Goal: Task Accomplishment & Management: Complete application form

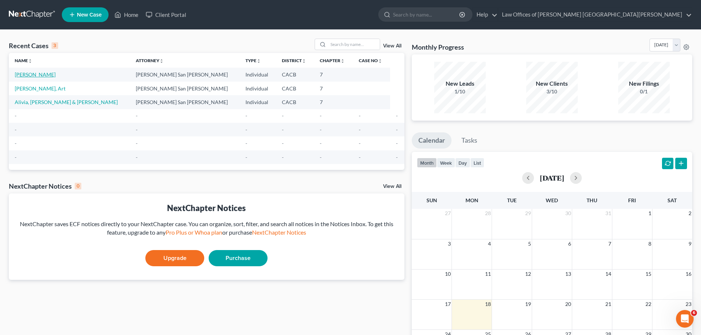
click at [44, 75] on link "[PERSON_NAME]" at bounding box center [35, 74] width 41 height 6
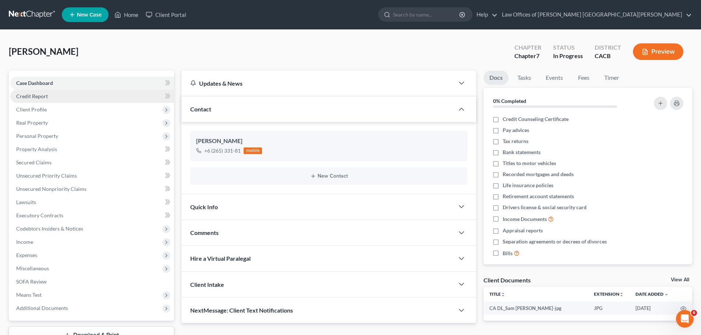
click at [46, 96] on span "Credit Report" at bounding box center [32, 96] width 32 height 6
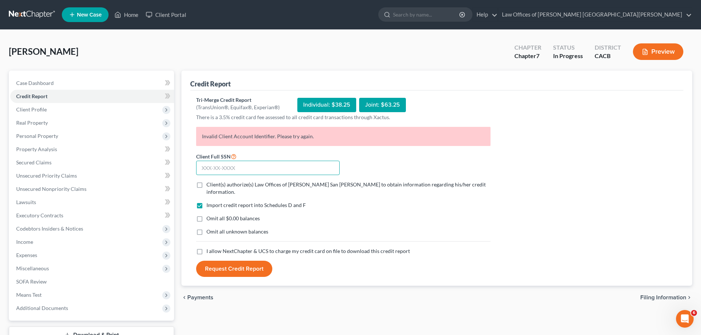
click at [255, 165] on input "text" at bounding box center [267, 168] width 143 height 15
click at [229, 163] on input "text" at bounding box center [267, 168] width 143 height 15
type input "624-26-7014"
click at [206, 186] on label "Client(s) authorize(s) Law Offices of [PERSON_NAME] San [PERSON_NAME] to obtain…" at bounding box center [348, 188] width 284 height 15
click at [209, 186] on input "Client(s) authorize(s) Law Offices of [PERSON_NAME] San [PERSON_NAME] to obtain…" at bounding box center [211, 183] width 5 height 5
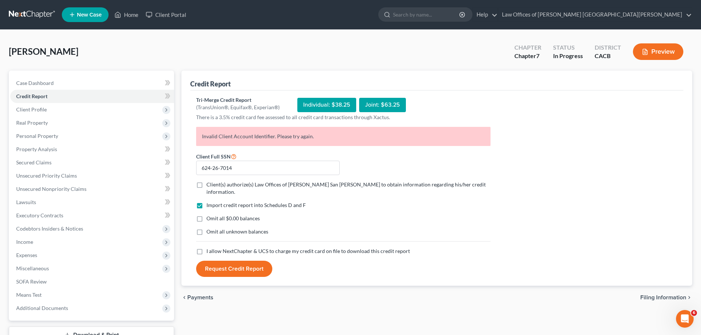
checkbox input "true"
click at [206, 215] on label "Omit all $0.00 balances" at bounding box center [232, 218] width 53 height 7
click at [209, 215] on input "Omit all $0.00 balances" at bounding box center [211, 217] width 5 height 5
checkbox input "true"
click at [206, 228] on label "Omit all unknown balances" at bounding box center [237, 231] width 62 height 7
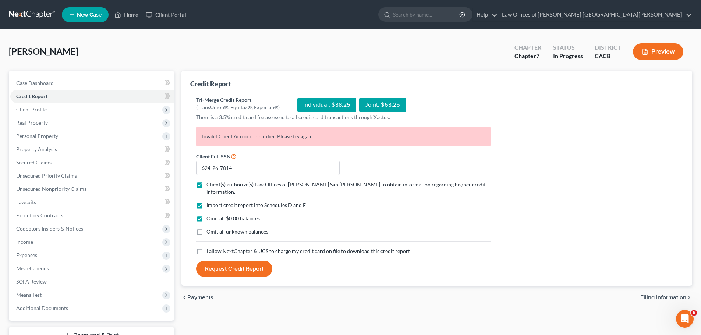
click at [209, 228] on input "Omit all unknown balances" at bounding box center [211, 230] width 5 height 5
checkbox input "true"
click at [206, 248] on label "I allow NextChapter & UCS to charge my credit card on file to download this cre…" at bounding box center [307, 251] width 203 height 7
click at [209, 248] on input "I allow NextChapter & UCS to charge my credit card on file to download this cre…" at bounding box center [211, 250] width 5 height 5
checkbox input "true"
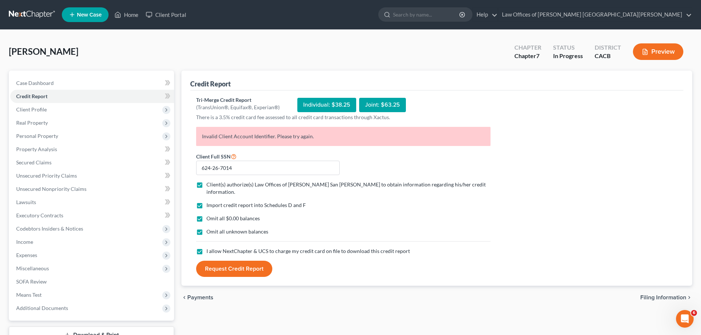
click at [238, 261] on button "Request Credit Report" at bounding box center [234, 269] width 76 height 16
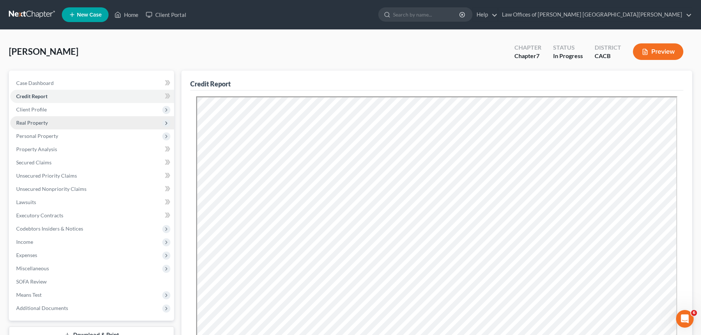
click at [39, 124] on span "Real Property" at bounding box center [32, 123] width 32 height 6
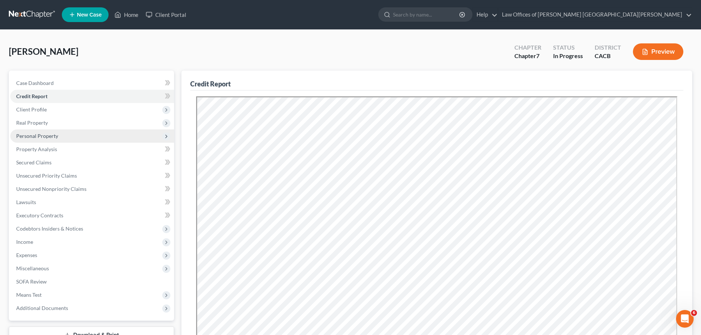
click at [35, 132] on span "Personal Property" at bounding box center [92, 135] width 164 height 13
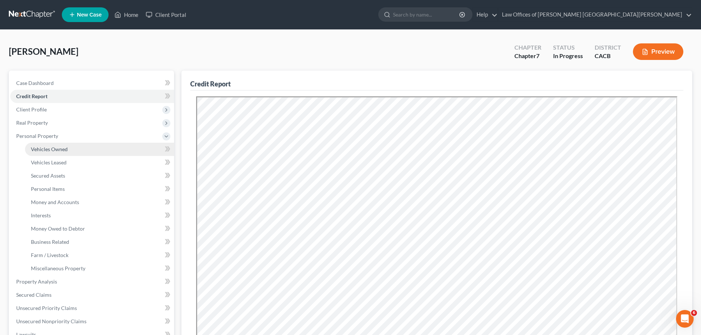
click at [45, 150] on span "Vehicles Owned" at bounding box center [49, 149] width 37 height 6
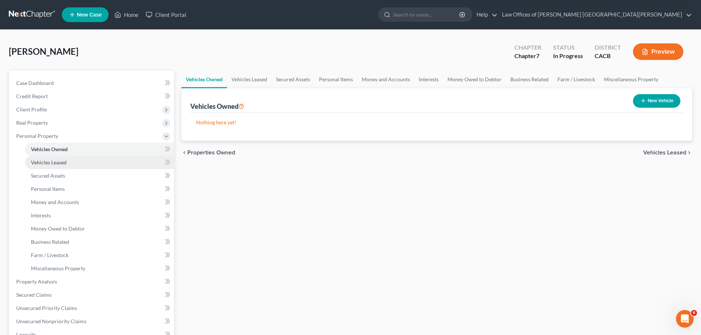
click at [53, 166] on link "Vehicles Leased" at bounding box center [99, 162] width 149 height 13
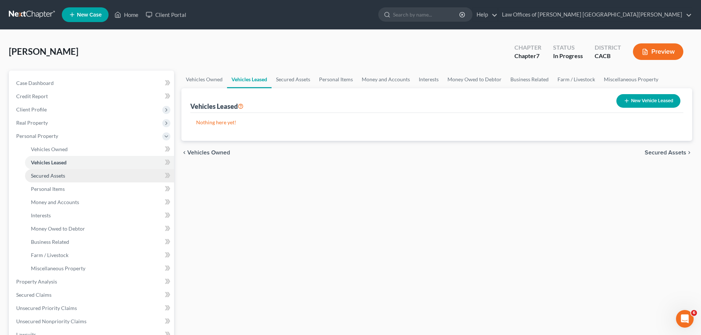
click at [55, 177] on span "Secured Assets" at bounding box center [48, 176] width 34 height 6
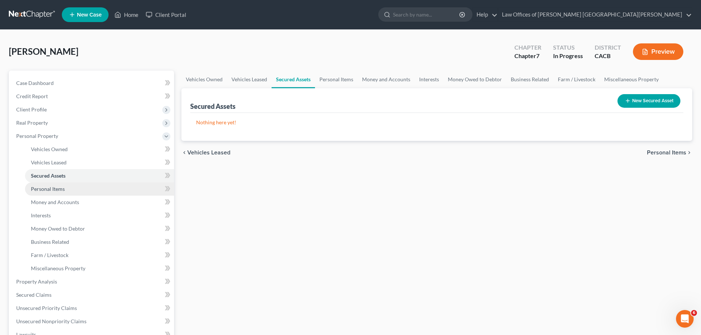
click at [54, 192] on span "Personal Items" at bounding box center [48, 189] width 34 height 6
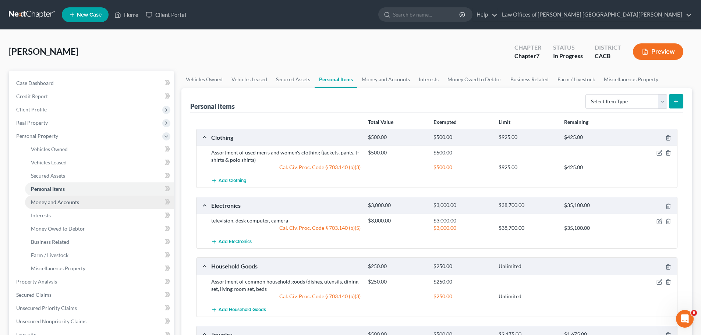
click at [37, 203] on span "Money and Accounts" at bounding box center [55, 202] width 48 height 6
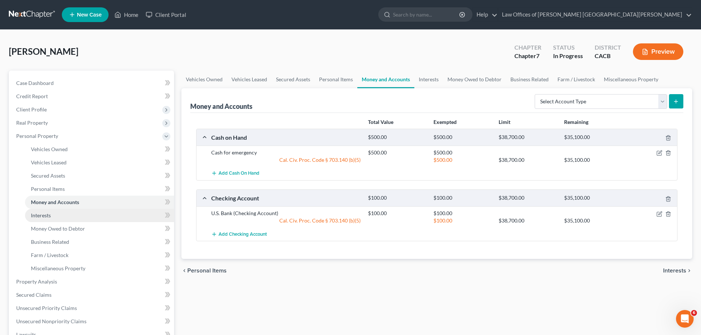
click at [43, 217] on span "Interests" at bounding box center [41, 215] width 20 height 6
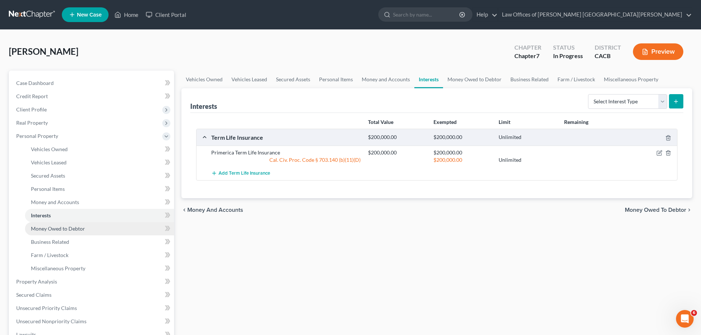
click at [47, 232] on link "Money Owed to Debtor" at bounding box center [99, 228] width 149 height 13
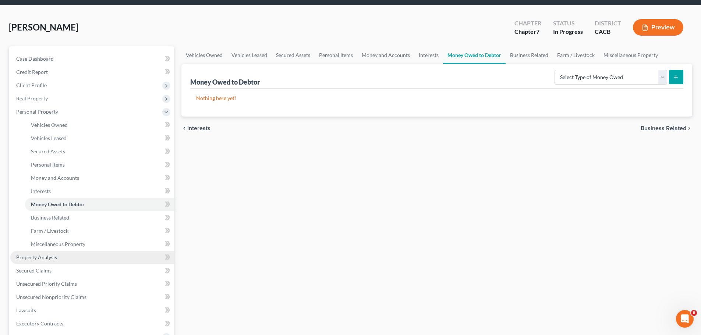
scroll to position [74, 0]
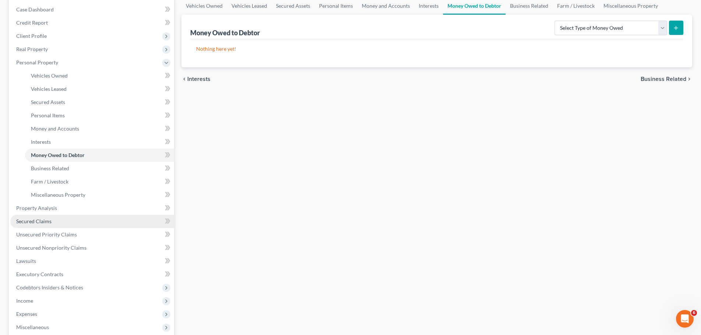
click at [27, 224] on span "Secured Claims" at bounding box center [33, 221] width 35 height 6
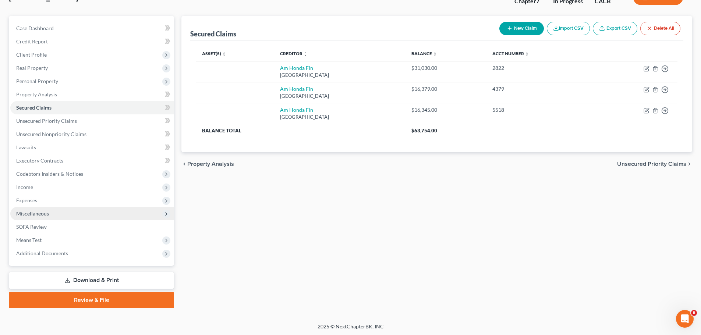
scroll to position [56, 0]
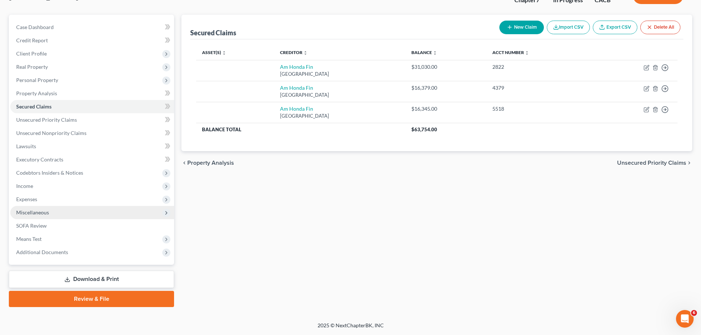
click at [31, 214] on span "Miscellaneous" at bounding box center [32, 212] width 33 height 6
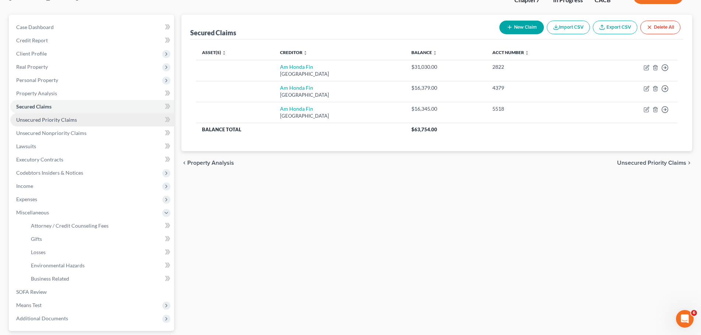
click at [51, 117] on span "Unsecured Priority Claims" at bounding box center [46, 120] width 61 height 6
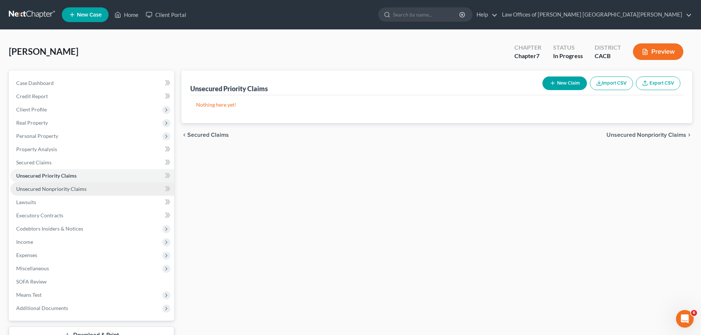
click at [55, 190] on span "Unsecured Nonpriority Claims" at bounding box center [51, 189] width 70 height 6
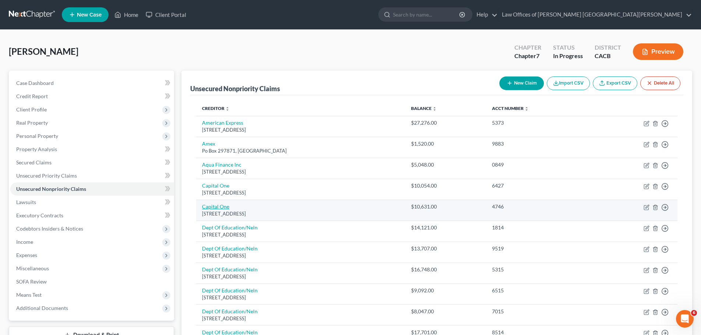
click at [218, 208] on link "Capital One" at bounding box center [215, 206] width 27 height 6
select select "46"
select select "2"
select select "0"
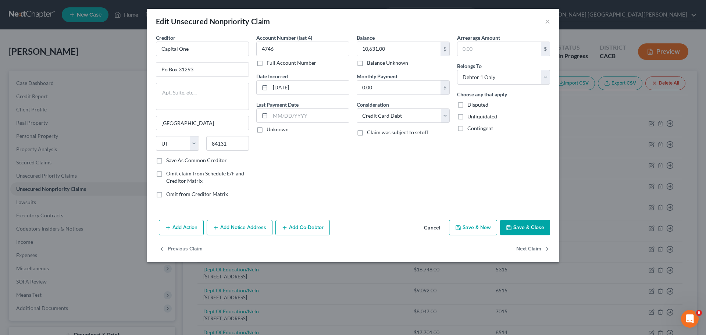
click at [234, 230] on button "Add Notice Address" at bounding box center [240, 227] width 66 height 15
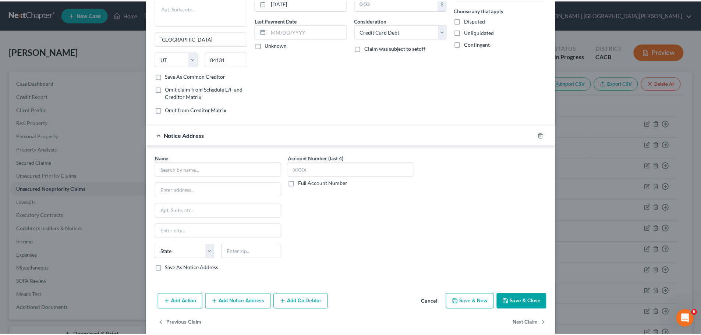
scroll to position [95, 0]
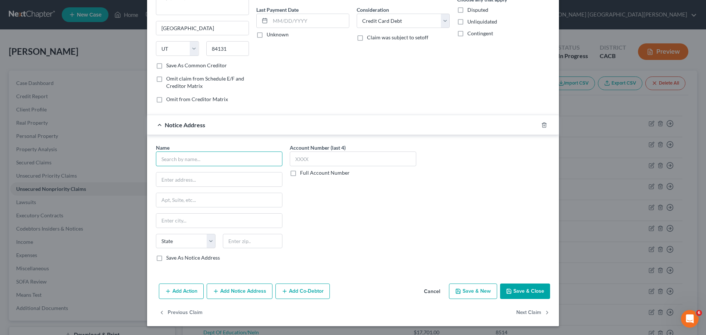
click at [209, 158] on input "text" at bounding box center [219, 159] width 127 height 15
type input "[PERSON_NAME] & [PERSON_NAME], LLP"
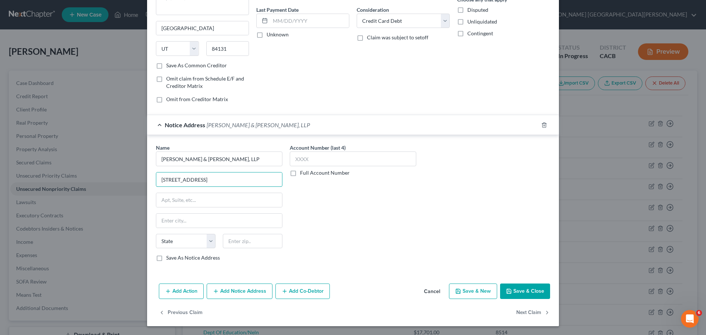
type input "[STREET_ADDRESS]"
type input "[GEOGRAPHIC_DATA][PERSON_NAME]"
select select "4"
type input "95119"
click at [166, 259] on label "Save As Notice Address" at bounding box center [193, 257] width 54 height 7
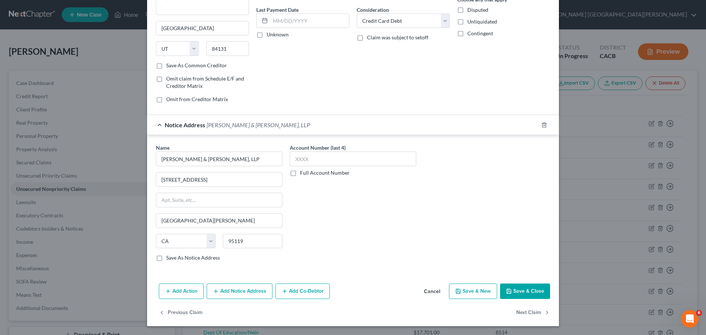
click at [169, 259] on input "Save As Notice Address" at bounding box center [171, 256] width 5 height 5
click at [306, 162] on input "text" at bounding box center [353, 159] width 127 height 15
click at [517, 293] on button "Save & Close" at bounding box center [525, 291] width 50 height 15
checkbox input "false"
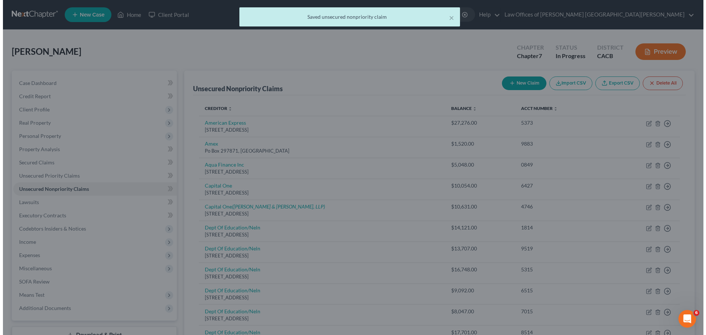
scroll to position [0, 0]
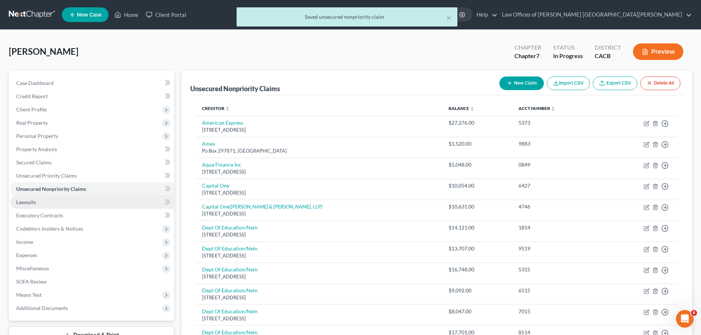
click at [32, 204] on span "Lawsuits" at bounding box center [26, 202] width 20 height 6
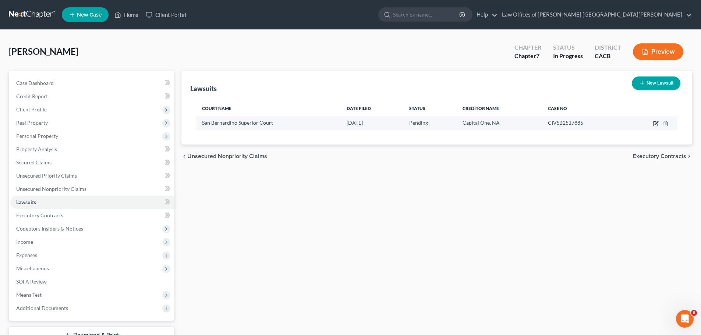
click at [655, 124] on icon "button" at bounding box center [656, 124] width 6 height 6
select select "4"
select select "0"
select select "4"
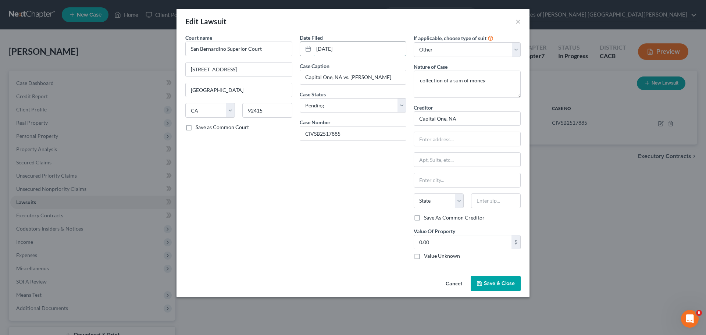
click at [321, 50] on input "[DATE]" at bounding box center [360, 49] width 93 height 14
drag, startPoint x: 326, startPoint y: 48, endPoint x: 331, endPoint y: 50, distance: 5.5
click at [331, 50] on input "[DATE]" at bounding box center [360, 49] width 93 height 14
click at [352, 50] on input "06/02/20253" at bounding box center [360, 49] width 93 height 14
click at [326, 49] on input "[DATE]" at bounding box center [360, 49] width 93 height 14
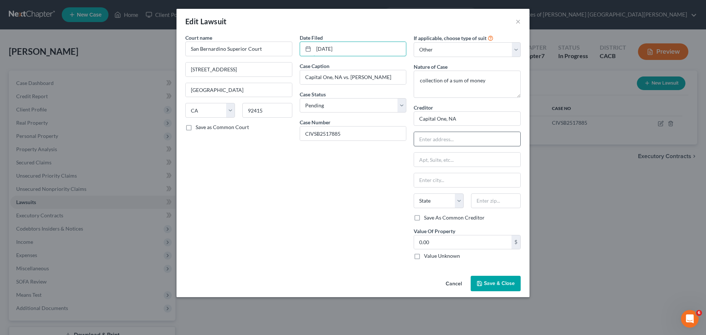
type input "[DATE]"
click at [470, 142] on input "text" at bounding box center [467, 139] width 106 height 14
type input "[STREET_ADDRESS]"
type input "A"
type input "c/[PERSON_NAME] & [PERSON_NAME], LLP"
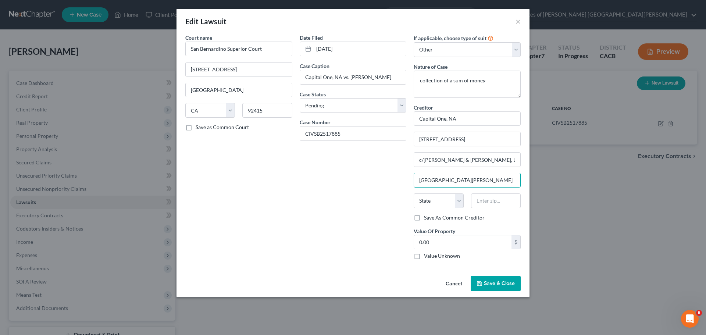
type input "[GEOGRAPHIC_DATA][PERSON_NAME]"
select select "4"
type input "95119"
click at [494, 283] on span "Save & Close" at bounding box center [499, 283] width 31 height 6
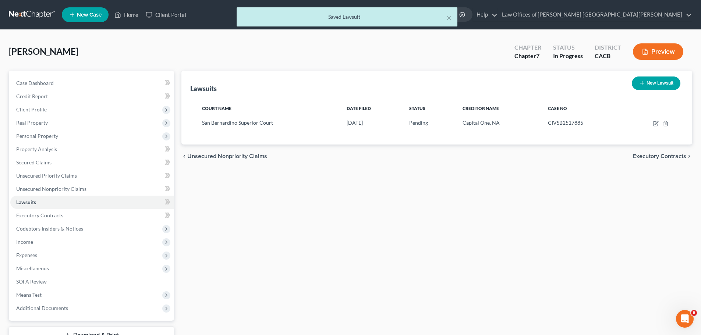
click at [660, 159] on span "Executory Contracts" at bounding box center [659, 156] width 53 height 6
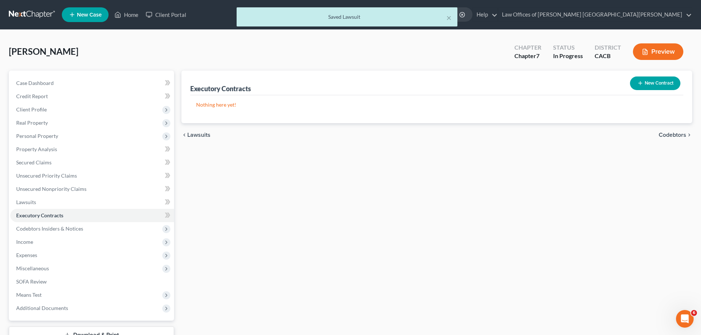
click at [661, 136] on span "Codebtors" at bounding box center [672, 135] width 28 height 6
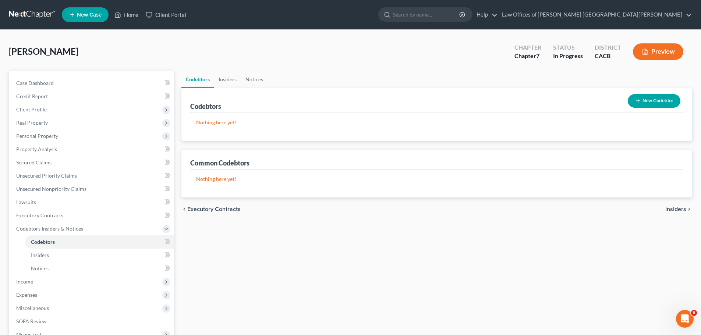
click at [681, 210] on span "Insiders" at bounding box center [675, 209] width 21 height 6
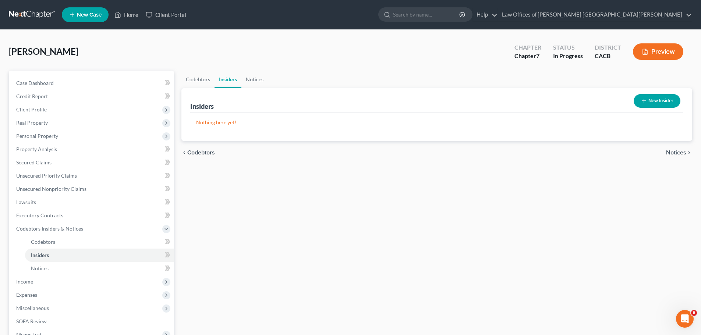
click at [674, 153] on span "Notices" at bounding box center [676, 153] width 20 height 6
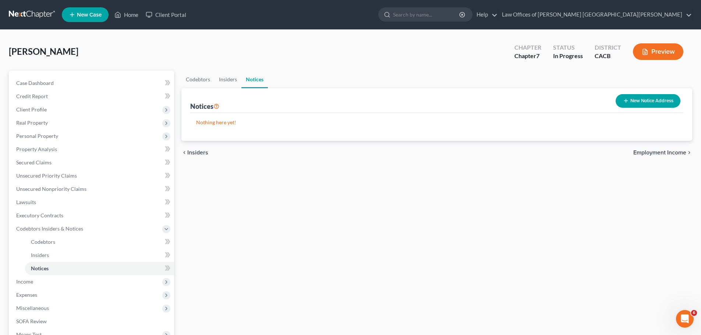
click at [674, 153] on span "Employment Income" at bounding box center [659, 153] width 53 height 6
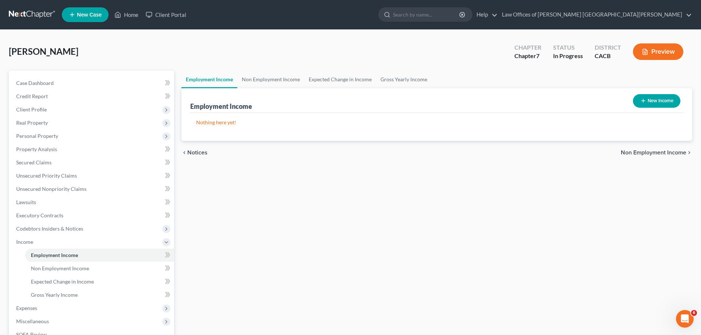
click at [642, 98] on icon "button" at bounding box center [643, 101] width 6 height 6
select select "0"
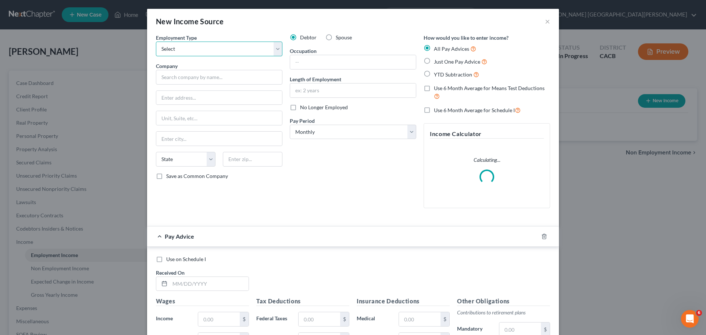
click at [178, 47] on select "Select Full or [DEMOGRAPHIC_DATA] Employment Self Employment" at bounding box center [219, 49] width 127 height 15
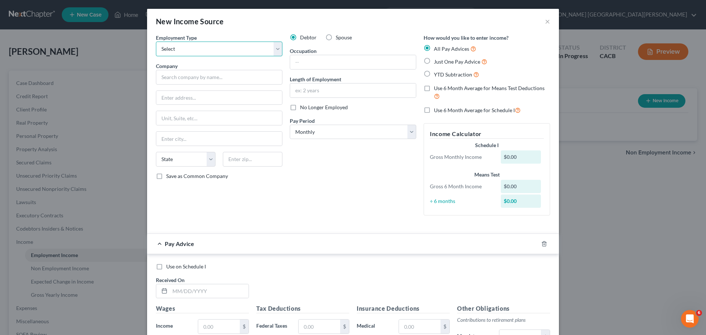
select select "0"
click at [156, 42] on select "Select Full or [DEMOGRAPHIC_DATA] Employment Self Employment" at bounding box center [219, 49] width 127 height 15
click at [183, 79] on input "text" at bounding box center [219, 77] width 127 height 15
type input "United Parcel Service, Inc."
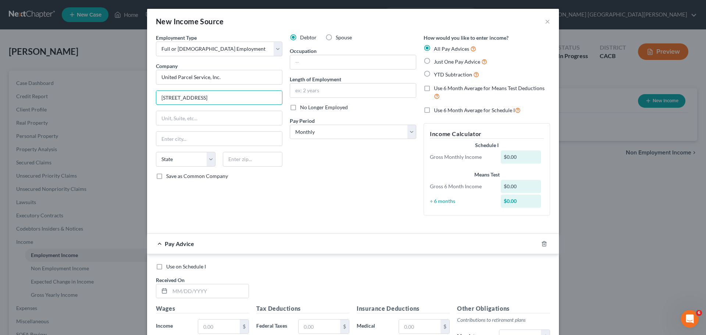
type input "[STREET_ADDRESS]"
type input "[GEOGRAPHIC_DATA]"
select select "10"
type input "30328"
click at [388, 130] on select "Select Monthly Twice Monthly Every Other Week Weekly" at bounding box center [353, 132] width 127 height 15
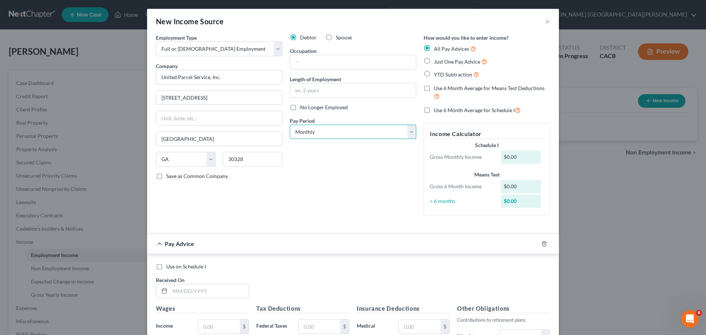
select select "3"
click at [290, 125] on select "Select Monthly Twice Monthly Every Other Week Weekly" at bounding box center [353, 132] width 127 height 15
click at [347, 61] on input "text" at bounding box center [353, 62] width 126 height 14
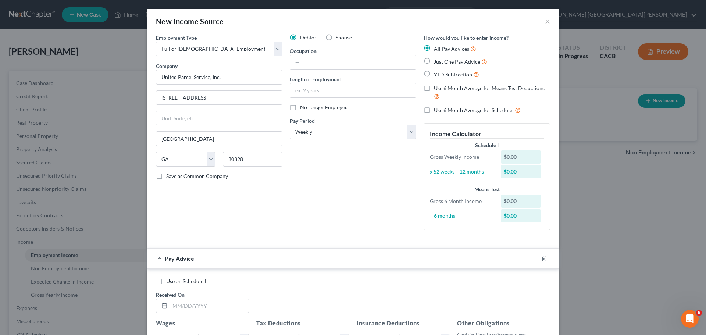
click at [270, 28] on div "New Income Source ×" at bounding box center [353, 21] width 412 height 25
click at [434, 88] on label "Use 6 Month Average for Means Test Deductions" at bounding box center [492, 93] width 116 height 16
click at [437, 88] on input "Use 6 Month Average for Means Test Deductions" at bounding box center [439, 87] width 5 height 5
checkbox input "true"
click at [434, 74] on label "YTD Subtraction" at bounding box center [456, 74] width 45 height 8
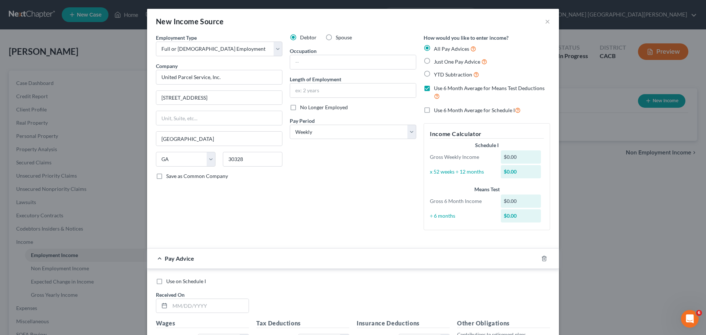
click at [437, 74] on input "YTD Subtraction" at bounding box center [439, 72] width 5 height 5
radio input "true"
checkbox input "false"
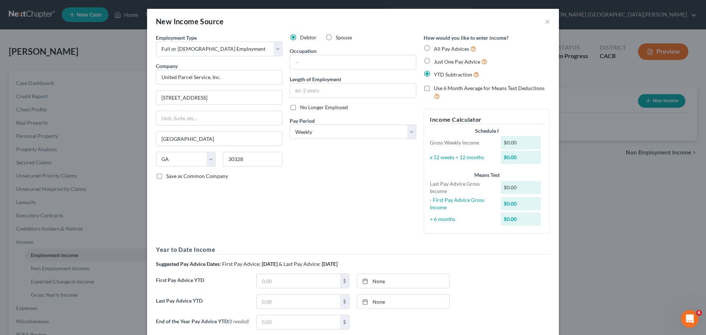
click at [333, 52] on div "Occupation" at bounding box center [353, 58] width 127 height 22
click at [325, 63] on input "text" at bounding box center [353, 62] width 126 height 14
type input "UPS Feeder"
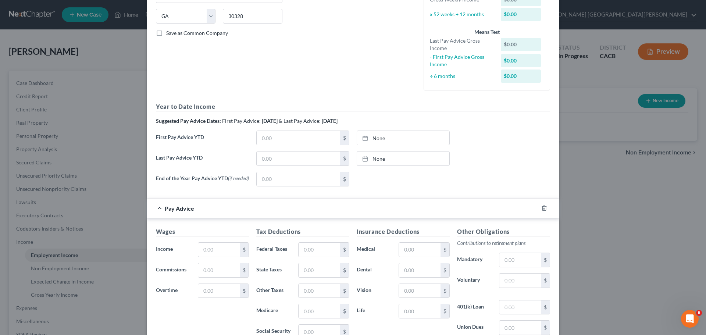
scroll to position [147, 0]
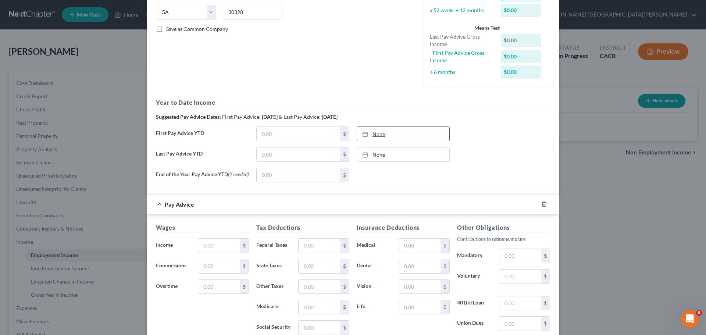
click at [373, 135] on link "None" at bounding box center [403, 134] width 92 height 14
type input "[DATE]"
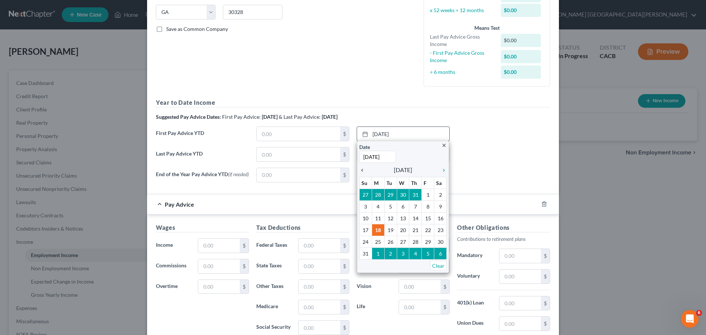
click at [360, 171] on icon "chevron_left" at bounding box center [364, 170] width 10 height 6
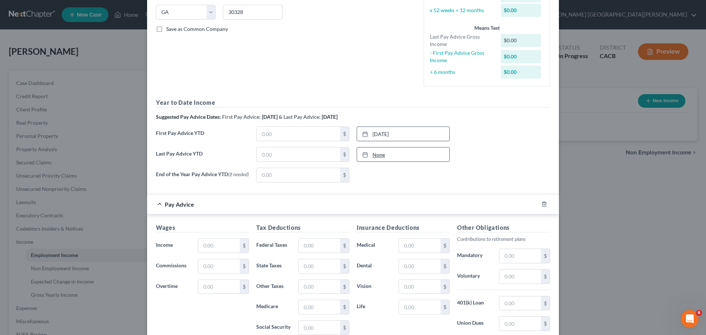
type input "[DATE]"
click at [380, 156] on link "None" at bounding box center [403, 155] width 92 height 14
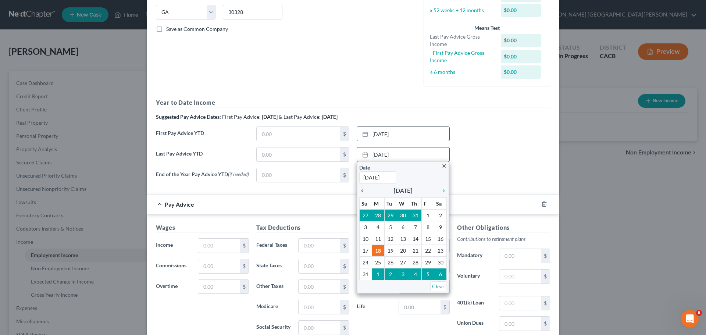
click at [359, 192] on icon "chevron_left" at bounding box center [364, 191] width 10 height 6
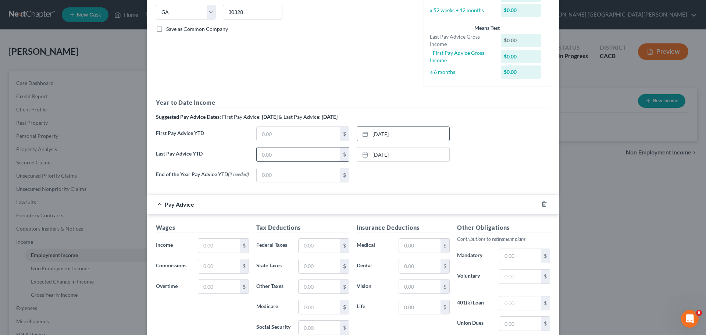
click at [284, 158] on input "text" at bounding box center [299, 155] width 84 height 14
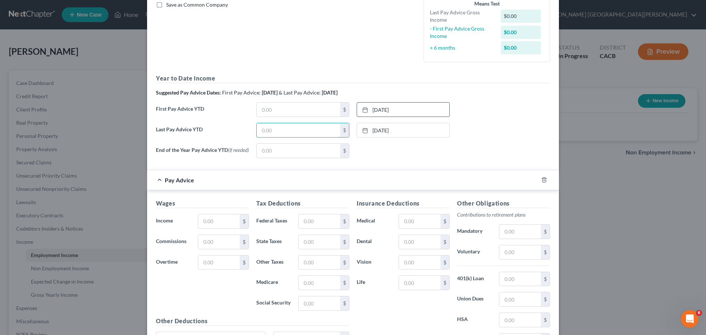
scroll to position [184, 0]
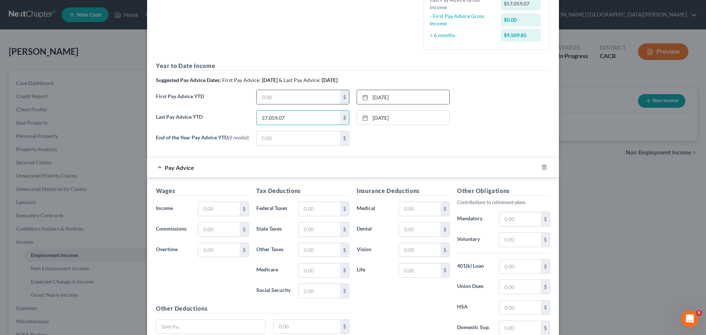
type input "57,059.07"
click at [284, 95] on input "text" at bounding box center [299, 97] width 84 height 14
click at [299, 102] on input "text" at bounding box center [299, 97] width 84 height 14
type input "18,202.65"
click at [373, 97] on link "[DATE]" at bounding box center [403, 97] width 92 height 14
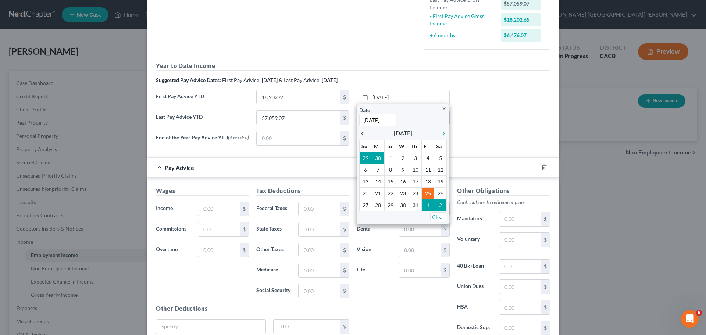
click at [362, 135] on icon "chevron_left" at bounding box center [364, 134] width 10 height 6
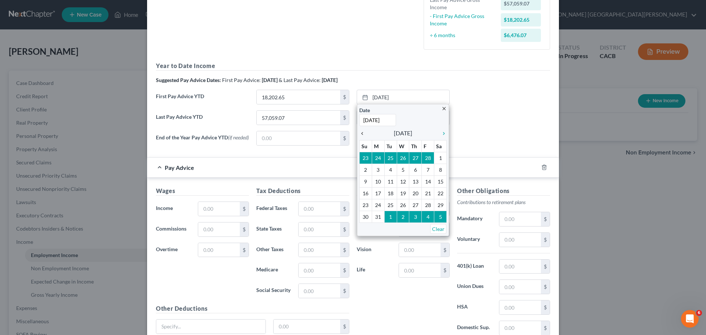
click at [362, 135] on icon "chevron_left" at bounding box center [364, 134] width 10 height 6
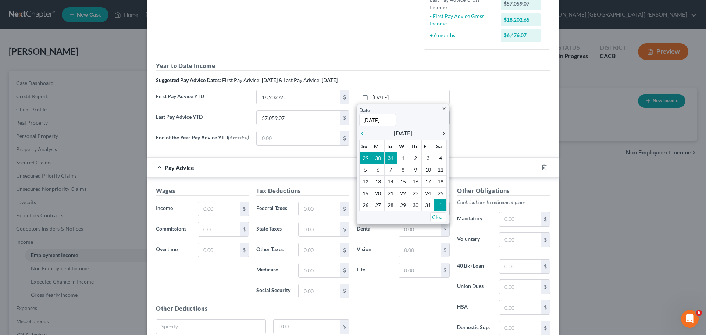
click at [440, 132] on icon "chevron_right" at bounding box center [442, 134] width 10 height 6
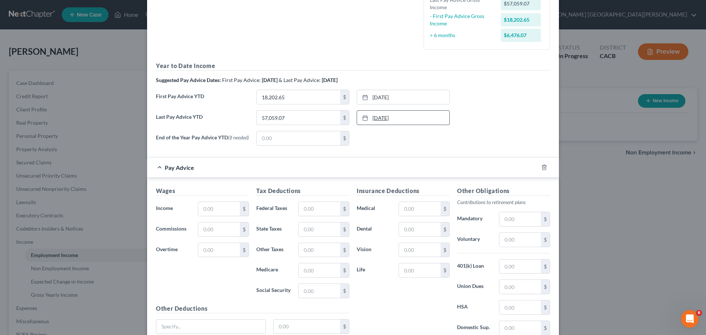
click at [388, 119] on link "[DATE]" at bounding box center [403, 118] width 92 height 14
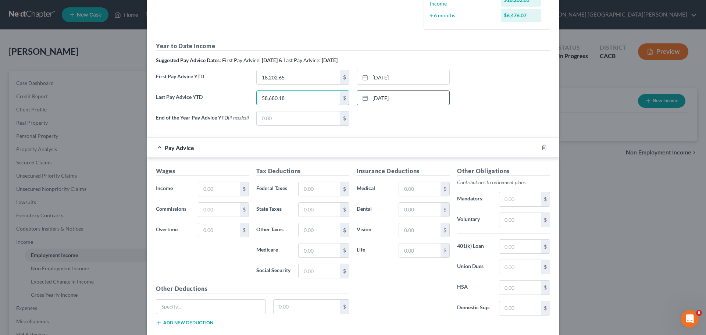
scroll to position [221, 0]
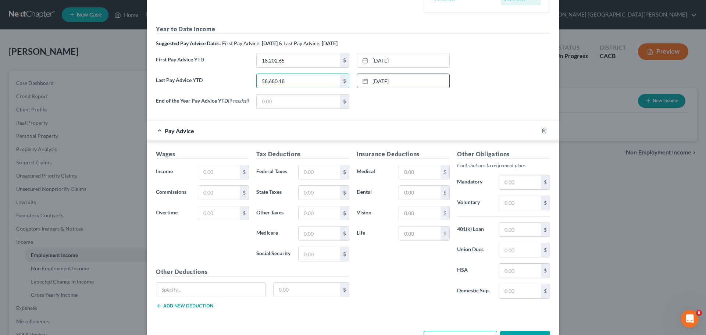
type input "58,680.18"
click at [160, 236] on div "Wages Income * $ Commissions $ Overtime $" at bounding box center [202, 209] width 100 height 118
click at [207, 173] on input "text" at bounding box center [219, 172] width 42 height 14
type input "1,621.11"
drag, startPoint x: 317, startPoint y: 177, endPoint x: 340, endPoint y: 172, distance: 23.2
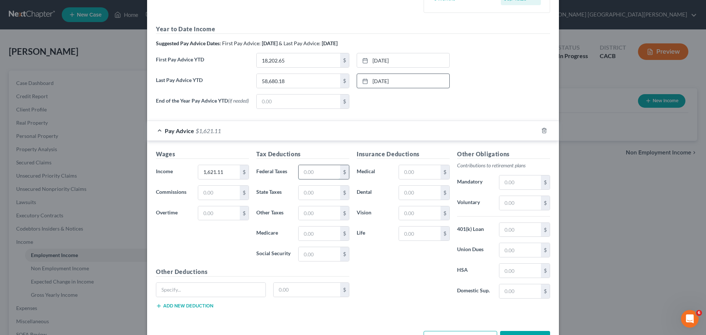
click at [317, 177] on input "text" at bounding box center [320, 172] width 42 height 14
click at [219, 196] on input "text" at bounding box center [219, 193] width 42 height 14
type input "276.35"
click at [306, 173] on input "text" at bounding box center [320, 172] width 42 height 14
drag, startPoint x: 327, startPoint y: 173, endPoint x: 290, endPoint y: 172, distance: 37.2
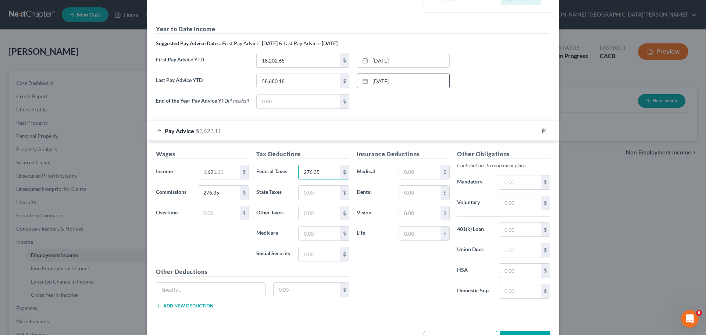
click at [290, 172] on div "Federal Taxes 276.35 $" at bounding box center [303, 172] width 100 height 15
type input "106.51"
click at [306, 195] on input "text" at bounding box center [320, 193] width 42 height 14
type input "23.50"
click at [319, 234] on input "text" at bounding box center [320, 234] width 42 height 14
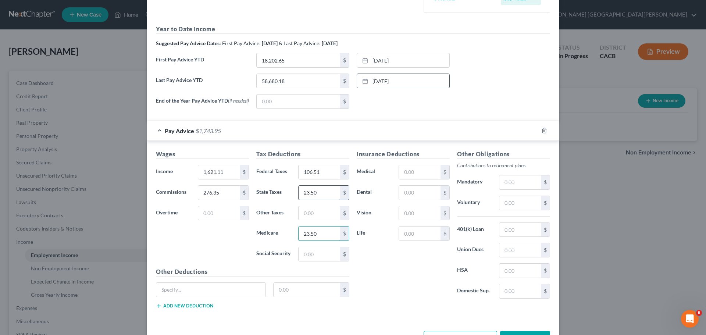
type input "23.50"
type input "26.37"
click at [310, 256] on input "text" at bounding box center [320, 254] width 42 height 14
type input "100.51"
click at [309, 216] on input "text" at bounding box center [320, 213] width 42 height 14
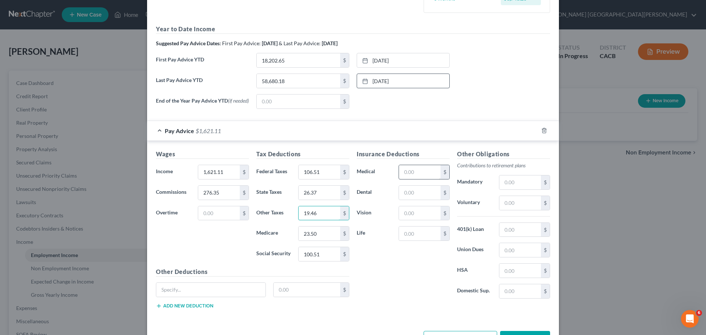
type input "19.46"
click at [418, 178] on input "text" at bounding box center [420, 172] width 42 height 14
click at [519, 259] on div "Other Obligations Contributions to retirement plans Mandatory $ Voluntary $ 401…" at bounding box center [504, 227] width 100 height 155
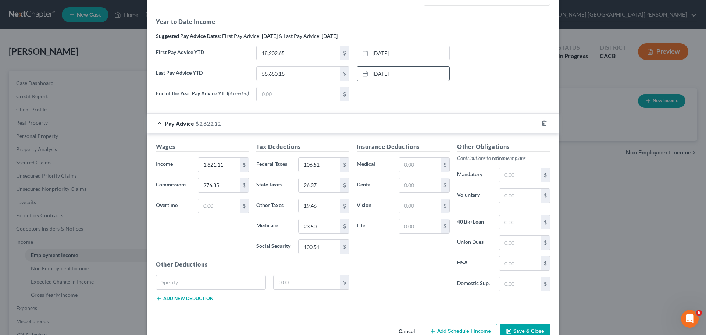
scroll to position [212, 0]
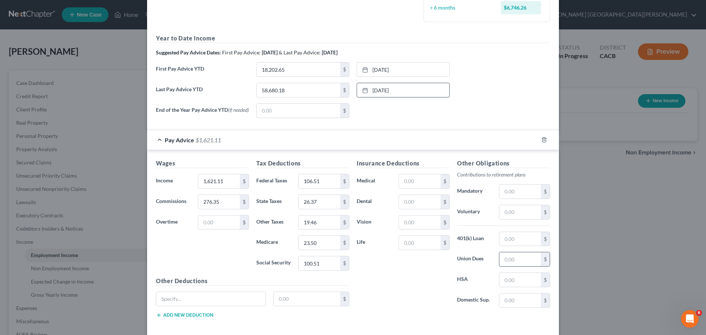
click at [515, 263] on input "text" at bounding box center [521, 259] width 42 height 14
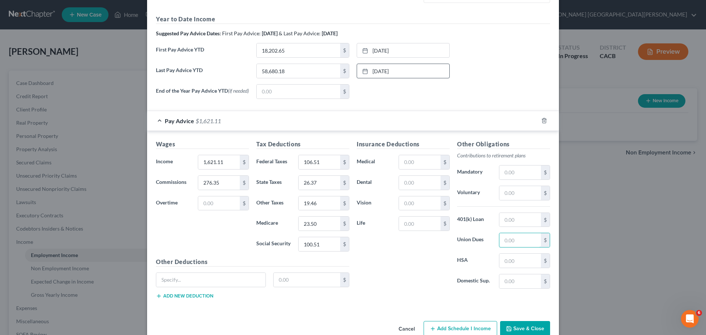
scroll to position [248, 0]
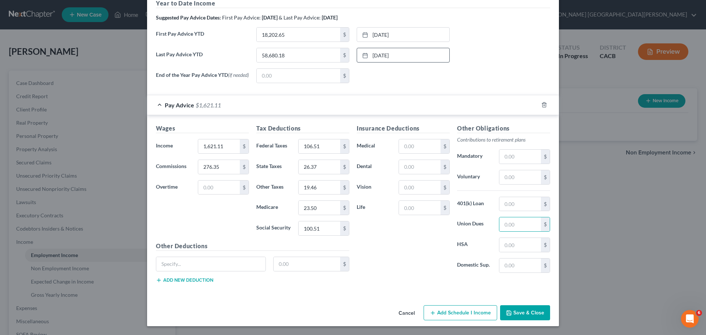
click at [509, 314] on icon "button" at bounding box center [509, 313] width 6 height 6
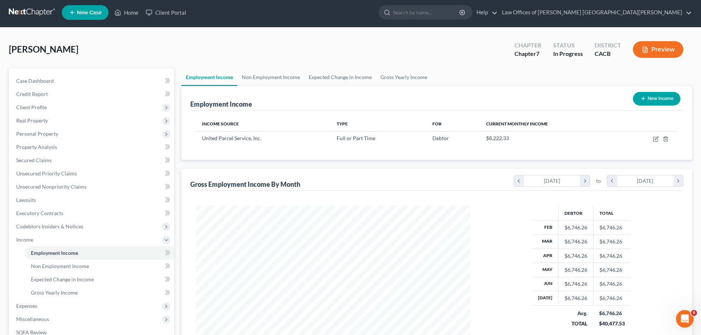
scroll to position [37, 0]
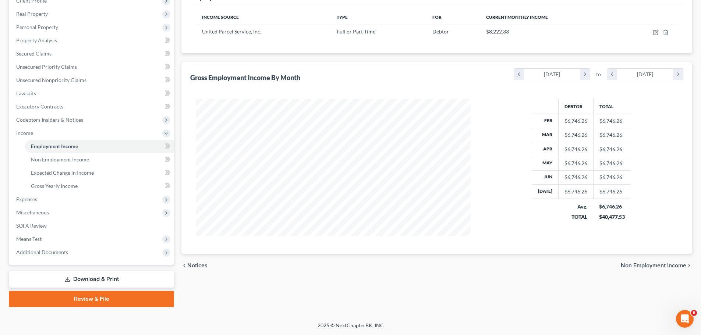
click at [665, 267] on span "Non Employment Income" at bounding box center [653, 266] width 65 height 6
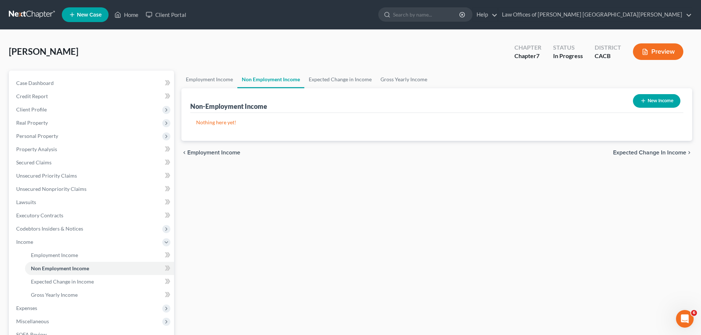
click at [658, 155] on span "Expected Change in Income" at bounding box center [649, 153] width 73 height 6
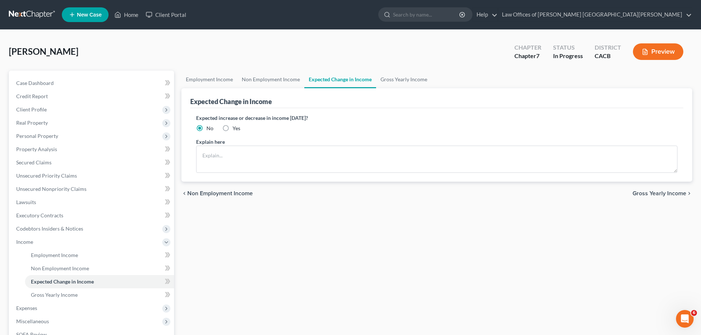
click at [654, 193] on span "Gross Yearly Income" at bounding box center [659, 194] width 54 height 6
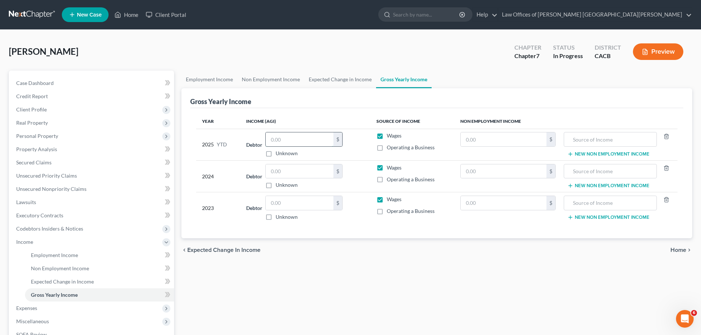
click at [289, 137] on input "text" at bounding box center [300, 139] width 68 height 14
type input "58,680.18"
click at [303, 171] on input "text" at bounding box center [300, 171] width 68 height 14
type input "73,784"
click at [304, 209] on input "text" at bounding box center [300, 203] width 68 height 14
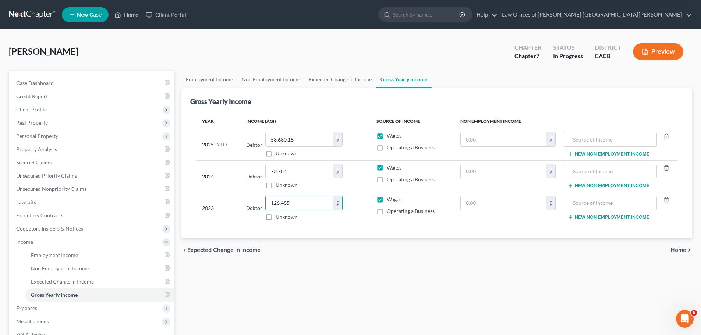
type input "126,485"
click at [678, 252] on span "Home" at bounding box center [678, 250] width 16 height 6
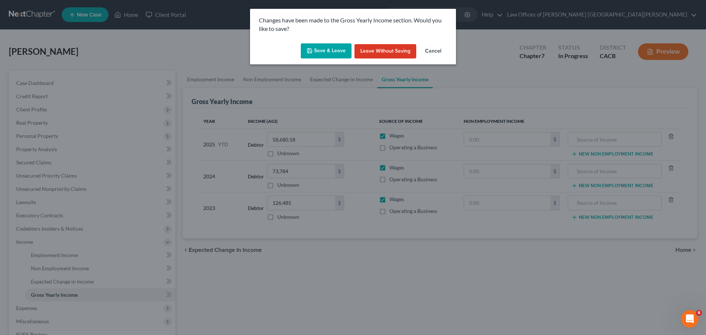
click at [337, 54] on button "Save & Leave" at bounding box center [326, 50] width 51 height 15
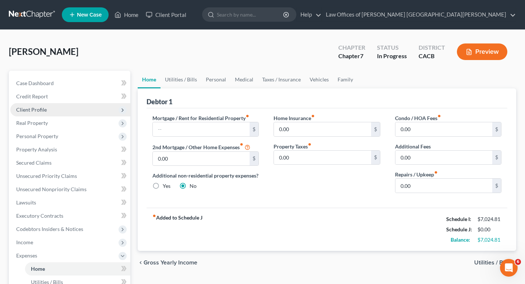
click at [30, 111] on span "Client Profile" at bounding box center [31, 109] width 31 height 6
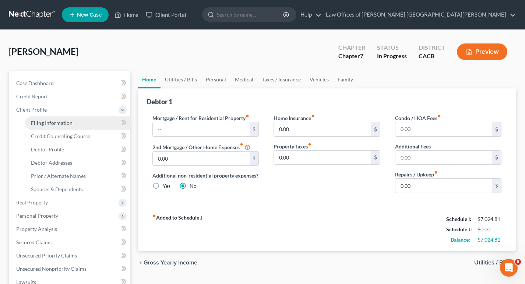
click at [58, 121] on span "Filing Information" at bounding box center [52, 123] width 42 height 6
select select "1"
select select "0"
select select "4"
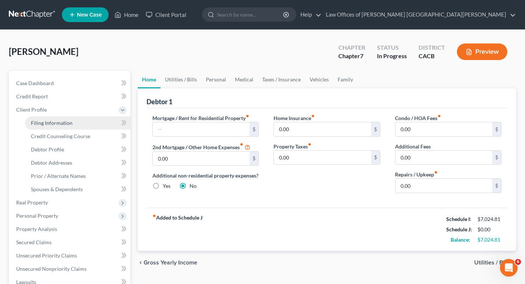
select select "0"
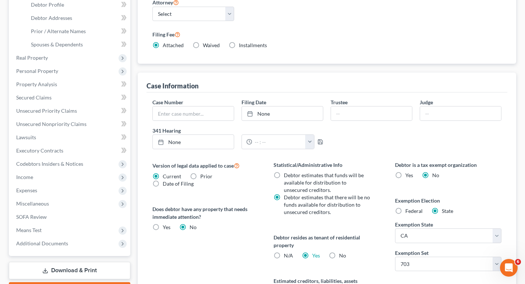
scroll to position [122, 0]
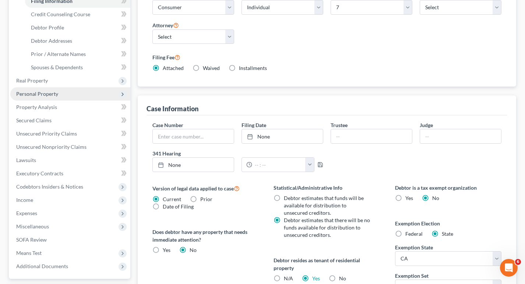
click at [54, 95] on span "Personal Property" at bounding box center [37, 93] width 42 height 6
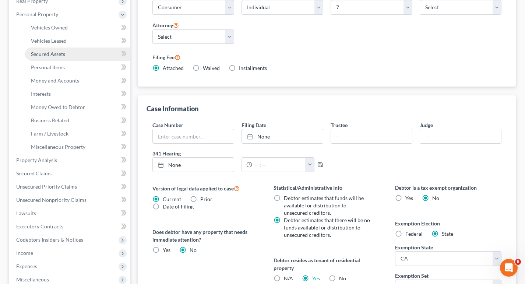
click at [55, 54] on span "Secured Assets" at bounding box center [48, 54] width 34 height 6
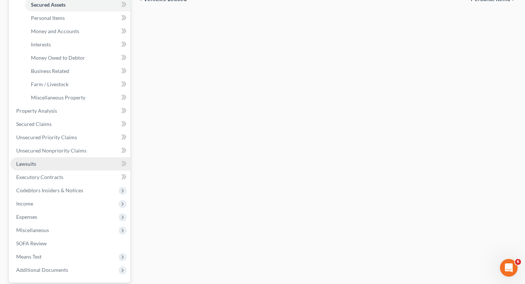
scroll to position [184, 0]
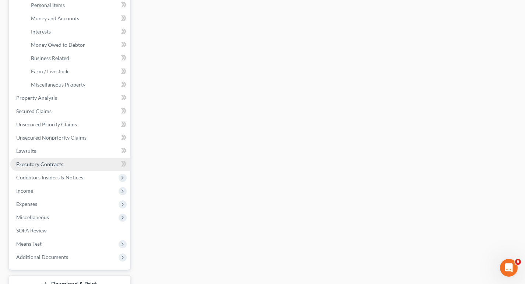
click at [48, 165] on span "Executory Contracts" at bounding box center [39, 164] width 47 height 6
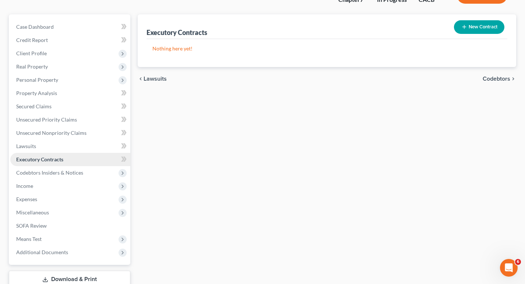
scroll to position [74, 0]
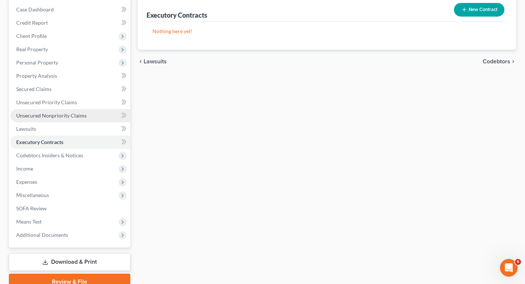
click at [78, 117] on span "Unsecured Nonpriority Claims" at bounding box center [51, 115] width 70 height 6
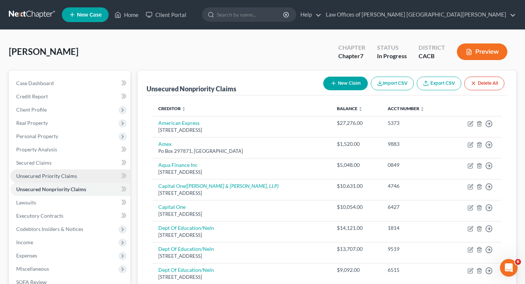
click at [49, 174] on span "Unsecured Priority Claims" at bounding box center [46, 176] width 61 height 6
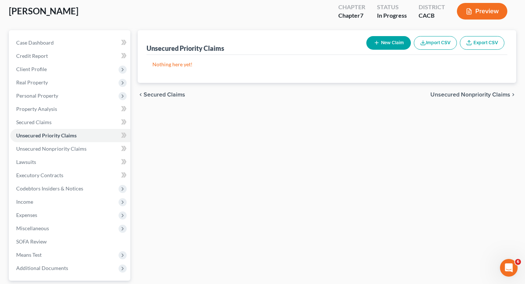
scroll to position [107, 0]
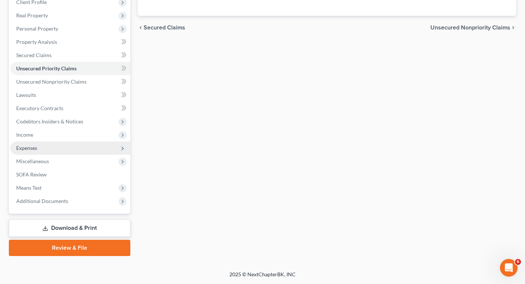
click at [71, 147] on span "Expenses" at bounding box center [70, 147] width 120 height 13
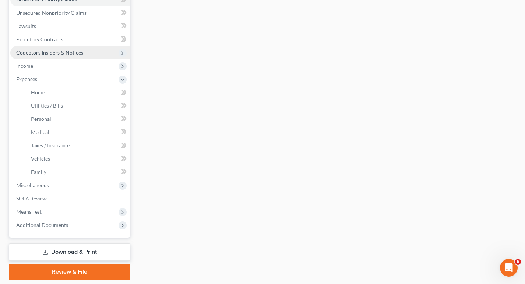
scroll to position [163, 0]
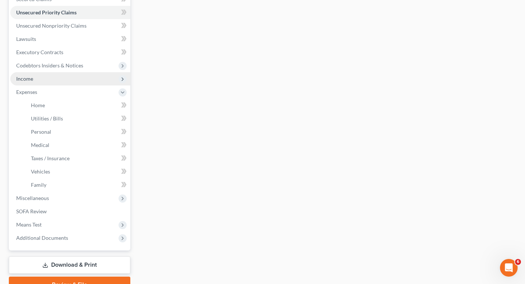
click at [31, 82] on span "Income" at bounding box center [70, 78] width 120 height 13
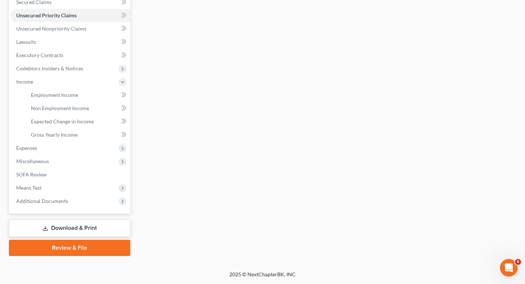
scroll to position [160, 0]
click at [75, 137] on span "Gross Yearly Income" at bounding box center [54, 134] width 47 height 6
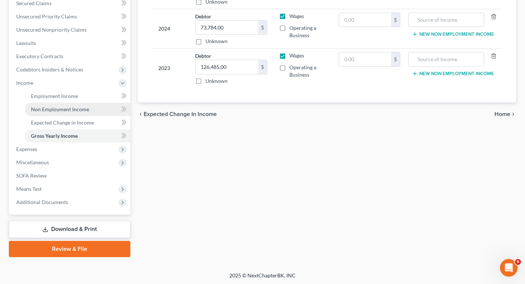
scroll to position [160, 0]
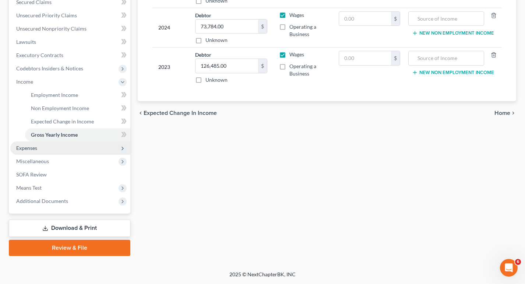
click at [60, 151] on span "Expenses" at bounding box center [70, 147] width 120 height 13
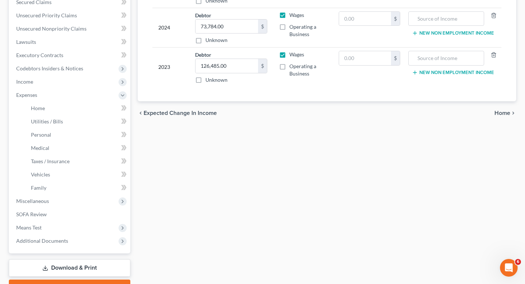
click at [507, 112] on span "Home" at bounding box center [502, 113] width 16 height 6
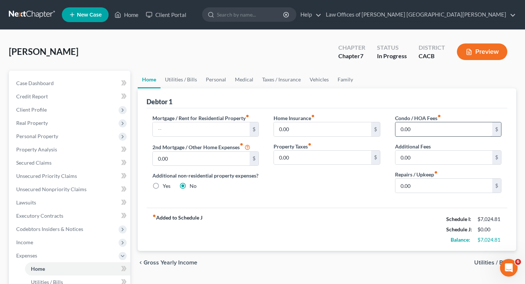
click at [417, 130] on input "0.00" at bounding box center [443, 129] width 97 height 14
type input "192"
click at [200, 130] on input "text" at bounding box center [201, 129] width 97 height 14
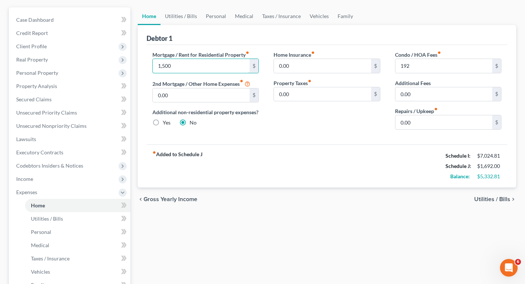
scroll to position [147, 0]
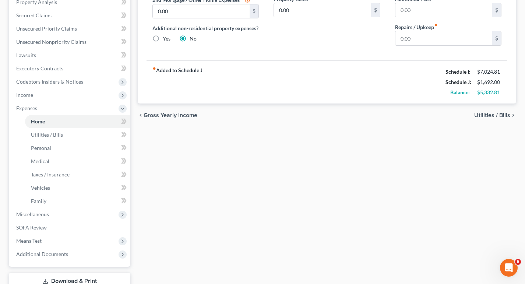
type input "1,500"
click at [484, 114] on span "Utilities / Bills" at bounding box center [492, 115] width 36 height 6
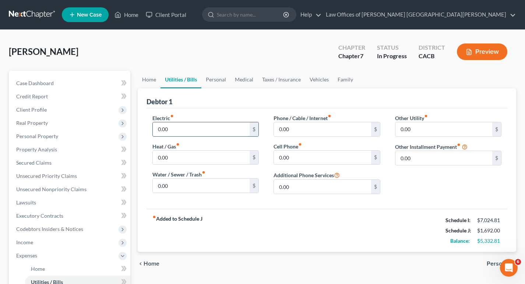
click at [218, 124] on input "0.00" at bounding box center [201, 129] width 97 height 14
type input "150"
click at [317, 135] on input "0.00" at bounding box center [322, 129] width 97 height 14
type input "60"
click at [295, 163] on input "0.00" at bounding box center [322, 157] width 97 height 14
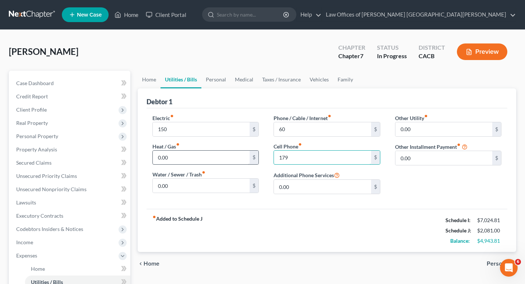
type input "179"
click at [180, 159] on input "0.00" at bounding box center [201, 157] width 97 height 14
type input "35"
click at [191, 184] on input "0.00" at bounding box center [201, 185] width 97 height 14
type input "160"
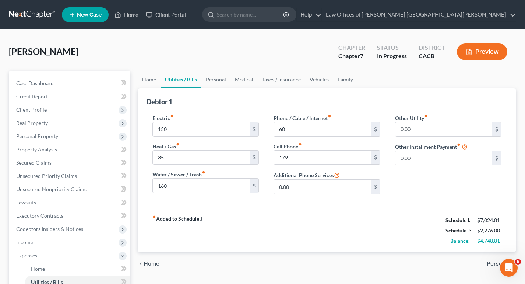
click at [388, 197] on div "Other Utility fiber_manual_record 0.00 $ Other Installment Payment fiber_manual…" at bounding box center [447, 157] width 121 height 86
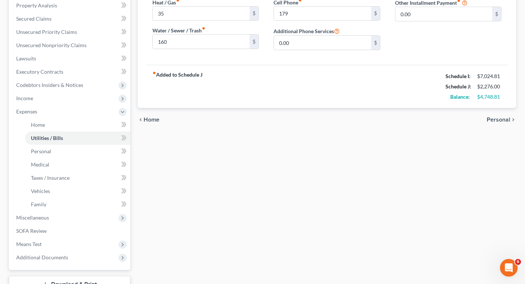
scroll to position [147, 0]
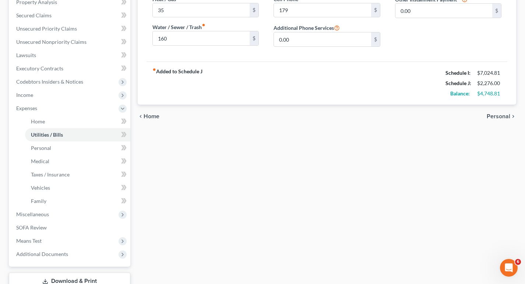
click at [497, 117] on span "Personal" at bounding box center [498, 116] width 24 height 6
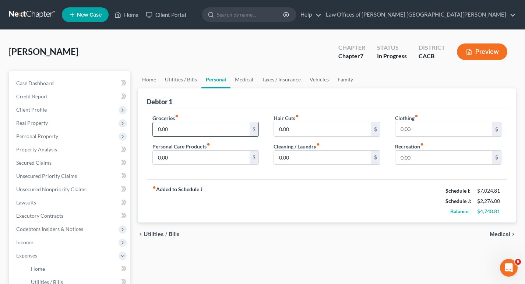
click at [210, 130] on input "0.00" at bounding box center [201, 129] width 97 height 14
type input "1,200"
click at [299, 127] on input "0.00" at bounding box center [322, 129] width 97 height 14
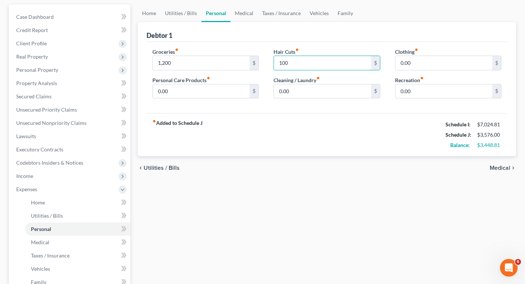
scroll to position [74, 0]
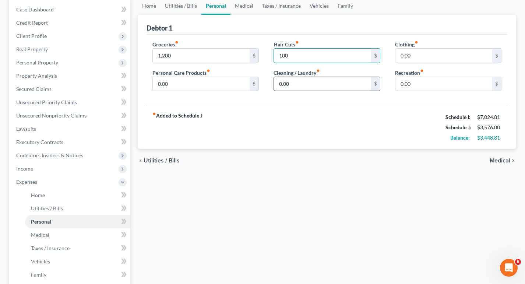
type input "100"
click at [299, 87] on input "0.00" at bounding box center [322, 84] width 97 height 14
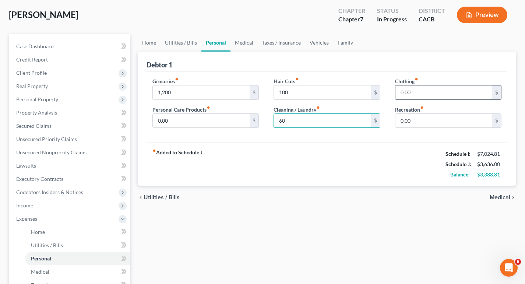
type input "60"
click at [425, 95] on input "0.00" at bounding box center [443, 92] width 97 height 14
type input "100"
click at [163, 122] on input "0.00" at bounding box center [201, 121] width 97 height 14
type input "250"
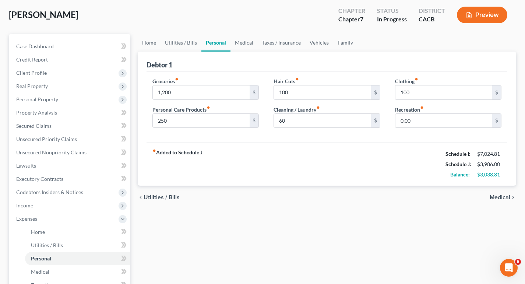
click at [316, 148] on div "fiber_manual_record Added to Schedule J Schedule I: $7,024.81 Schedule J: $3,98…" at bounding box center [326, 163] width 361 height 43
click at [417, 121] on input "0.00" at bounding box center [443, 121] width 97 height 14
type input "200"
click at [322, 155] on div "fiber_manual_record Added to Schedule J Schedule I: $7,024.81 Schedule J: $4,18…" at bounding box center [326, 163] width 361 height 43
click at [506, 195] on span "Medical" at bounding box center [499, 197] width 21 height 6
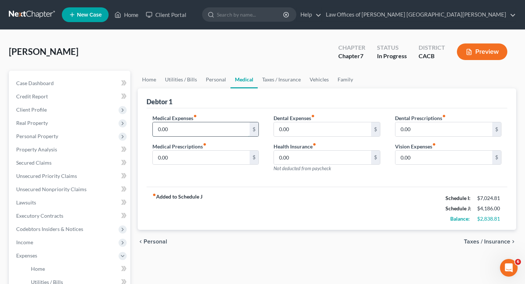
click at [186, 132] on input "0.00" at bounding box center [201, 129] width 97 height 14
type input "50"
click at [199, 158] on input "0.00" at bounding box center [201, 157] width 97 height 14
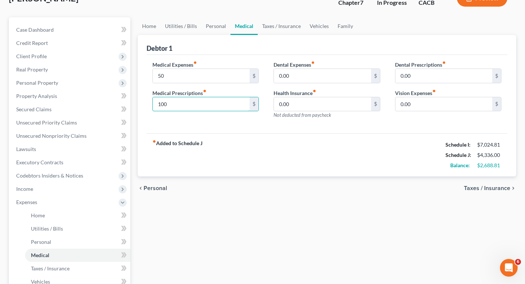
scroll to position [74, 0]
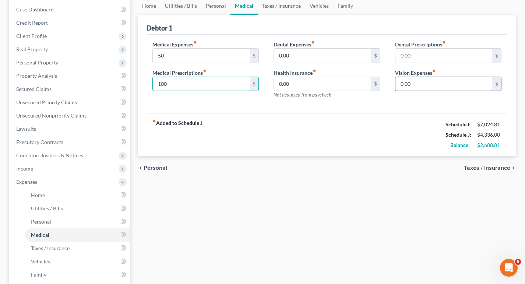
type input "100"
click at [415, 85] on input "0.00" at bounding box center [443, 84] width 97 height 14
type input "100"
click at [498, 169] on span "Taxes / Insurance" at bounding box center [486, 168] width 46 height 6
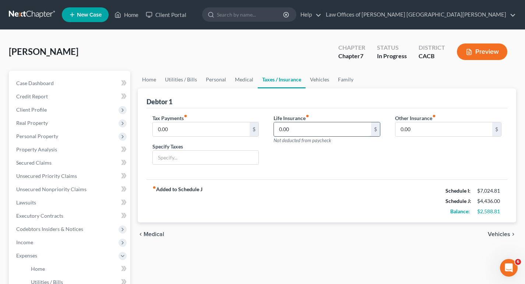
click at [322, 130] on input "0.00" at bounding box center [322, 129] width 97 height 14
type input "200"
click at [411, 131] on input "0.00" at bounding box center [443, 129] width 97 height 14
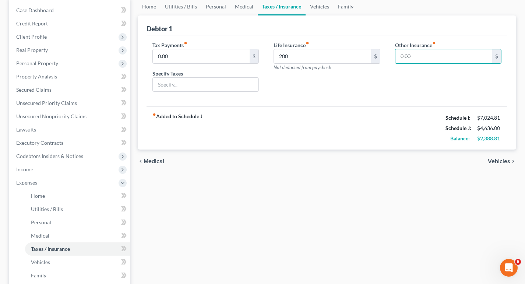
scroll to position [74, 0]
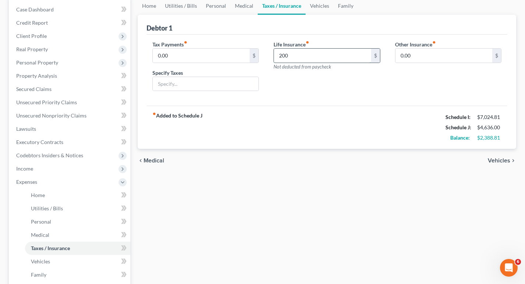
click at [294, 56] on input "200" at bounding box center [322, 56] width 97 height 14
click at [422, 55] on input "0.00" at bounding box center [443, 56] width 97 height 14
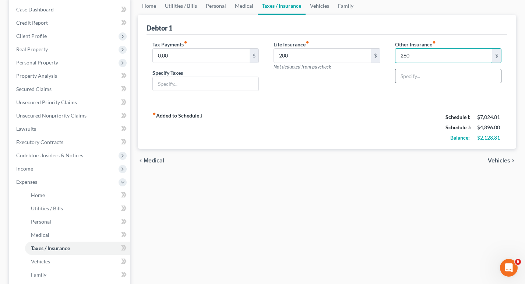
type input "260"
click at [400, 76] on input "text" at bounding box center [448, 76] width 106 height 14
type input "car insurance"
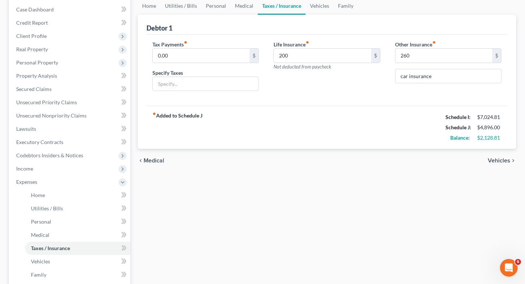
click at [500, 161] on span "Vehicles" at bounding box center [498, 160] width 22 height 6
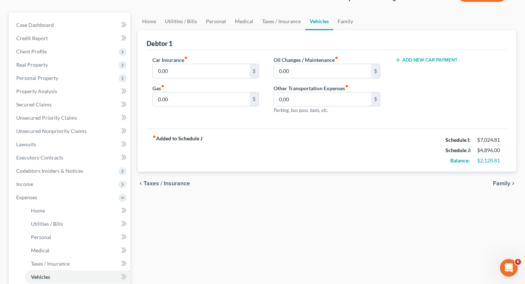
scroll to position [37, 0]
